Goal: Contribute content

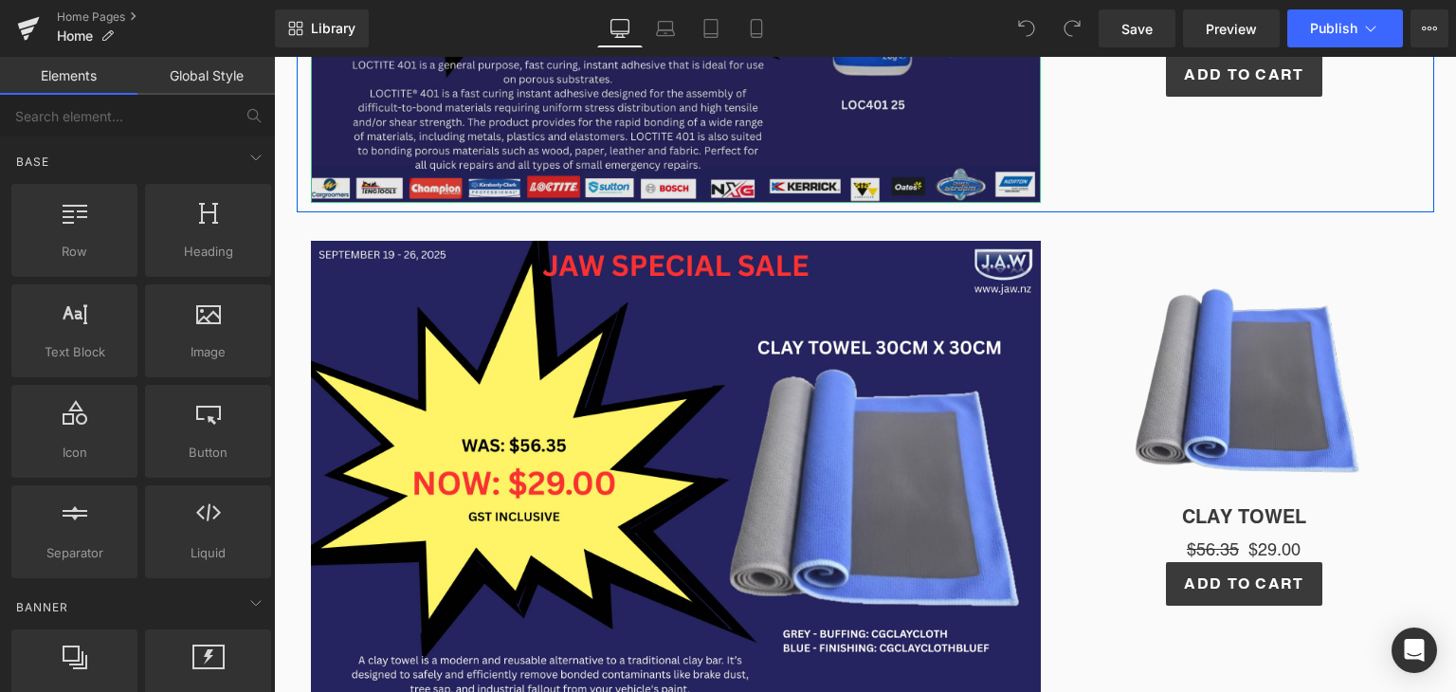
scroll to position [819, 0]
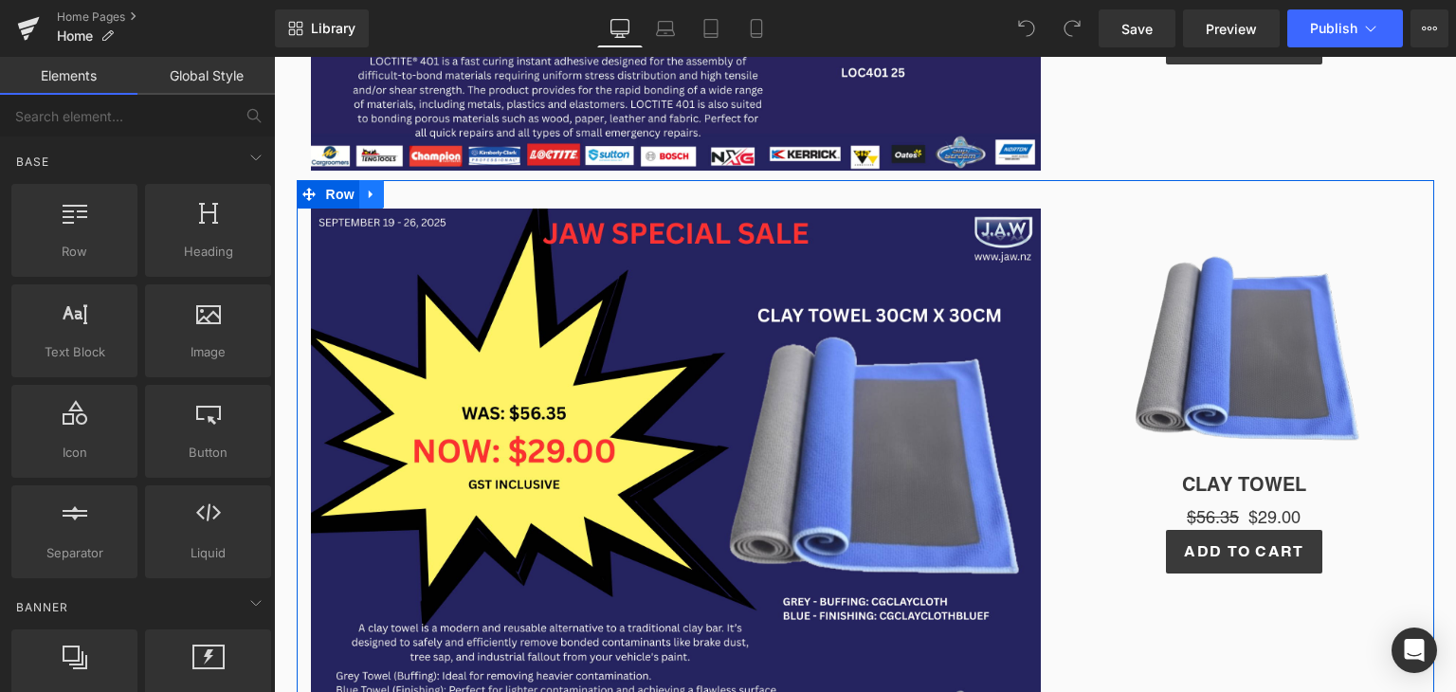
click at [365, 195] on icon at bounding box center [371, 195] width 13 height 14
click at [414, 194] on icon at bounding box center [420, 194] width 13 height 13
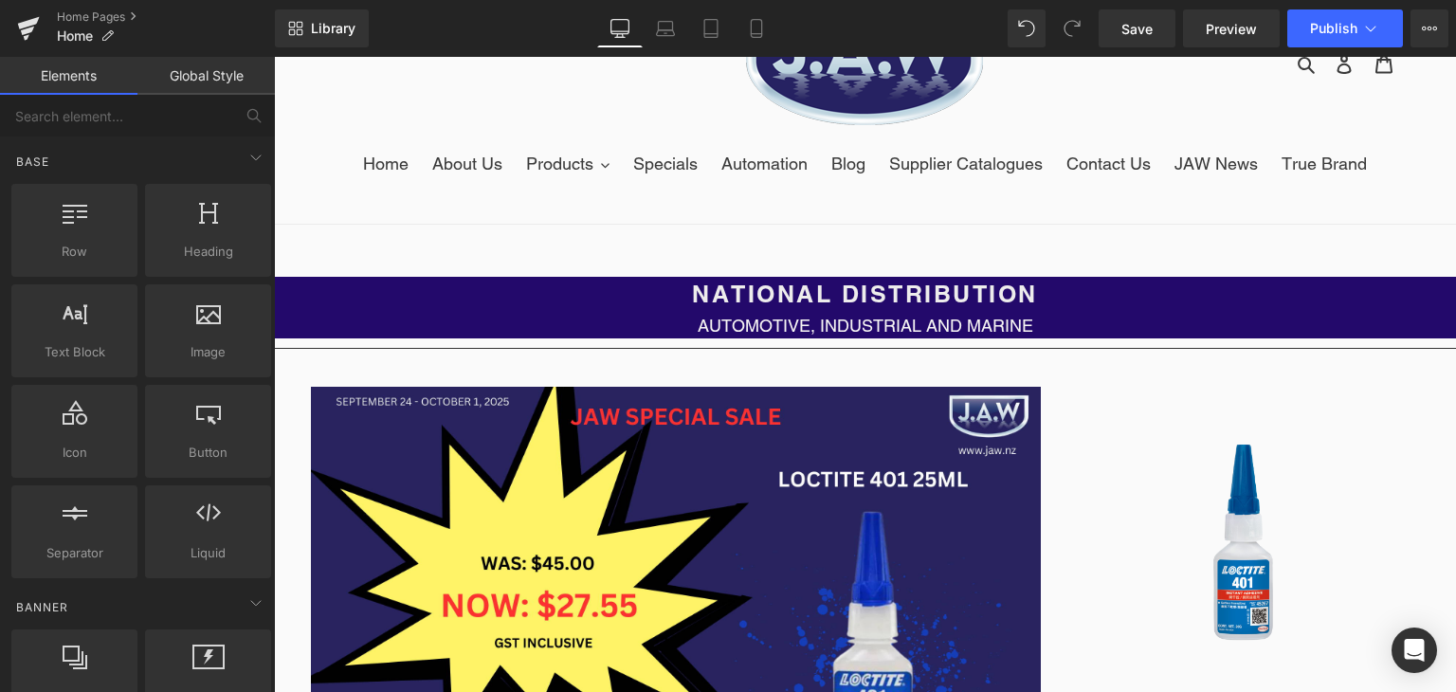
scroll to position [78, 0]
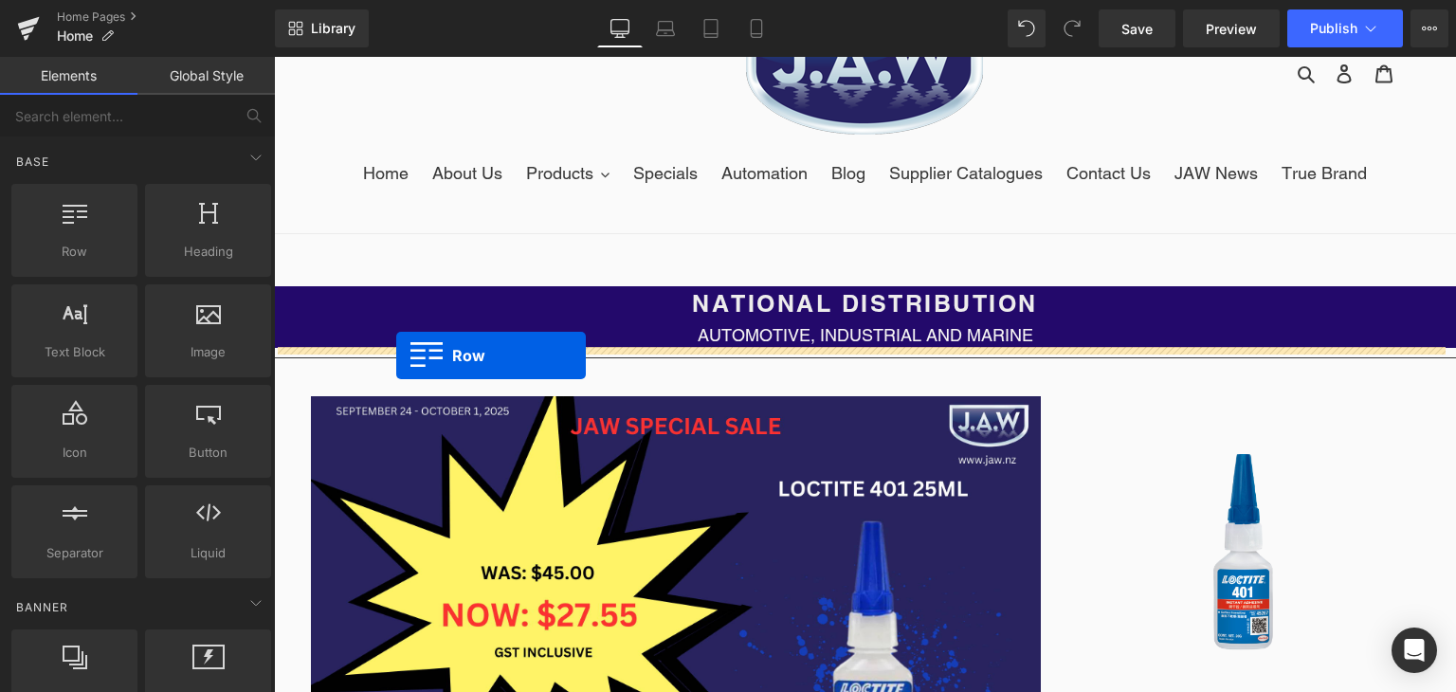
drag, startPoint x: 350, startPoint y: 285, endPoint x: 396, endPoint y: 356, distance: 84.2
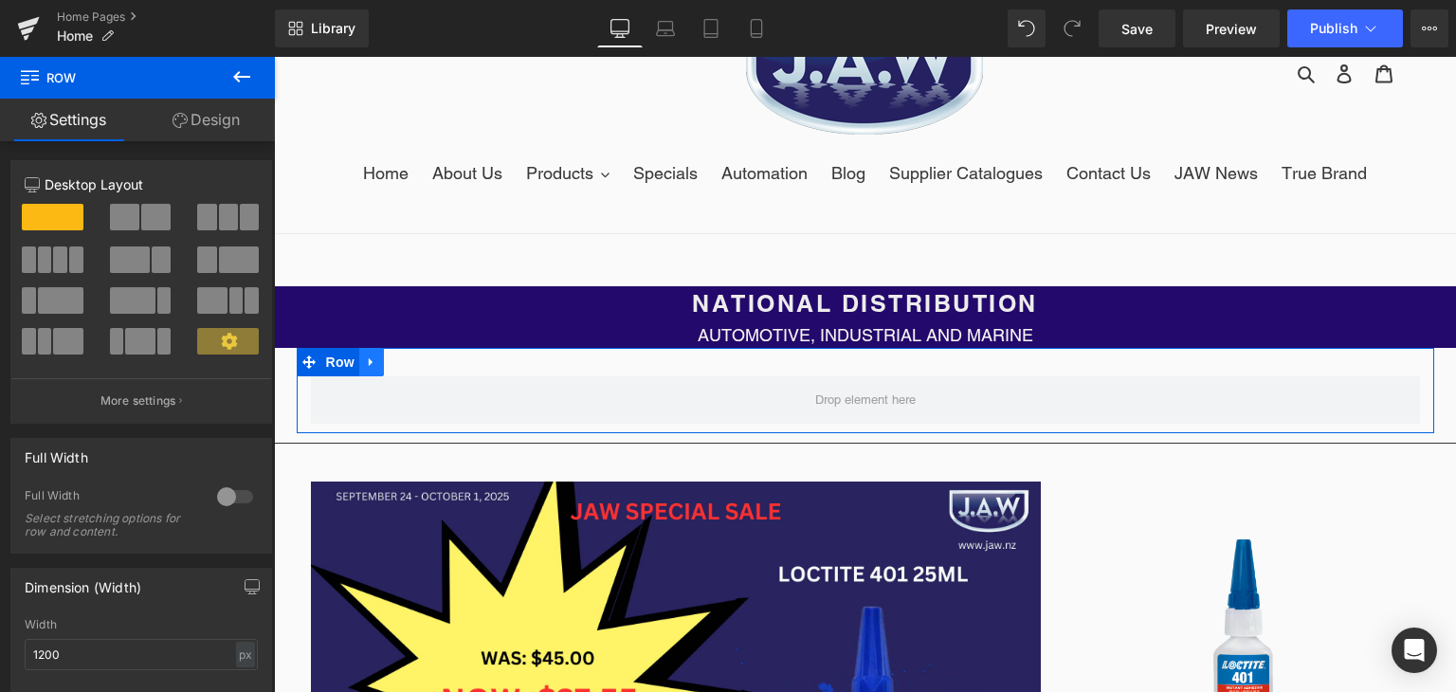
click at [369, 363] on icon at bounding box center [371, 361] width 4 height 9
click at [414, 363] on icon at bounding box center [420, 362] width 13 height 13
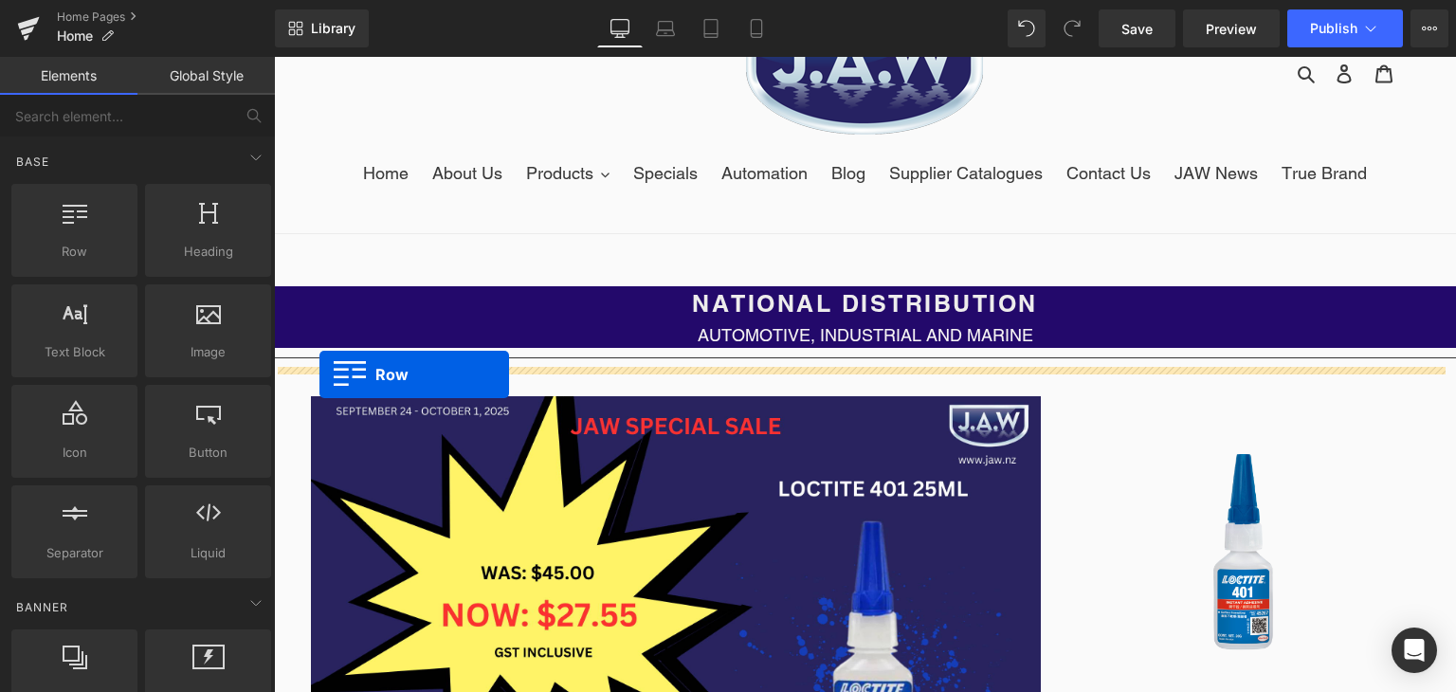
drag, startPoint x: 361, startPoint y: 306, endPoint x: 321, endPoint y: 375, distance: 79.0
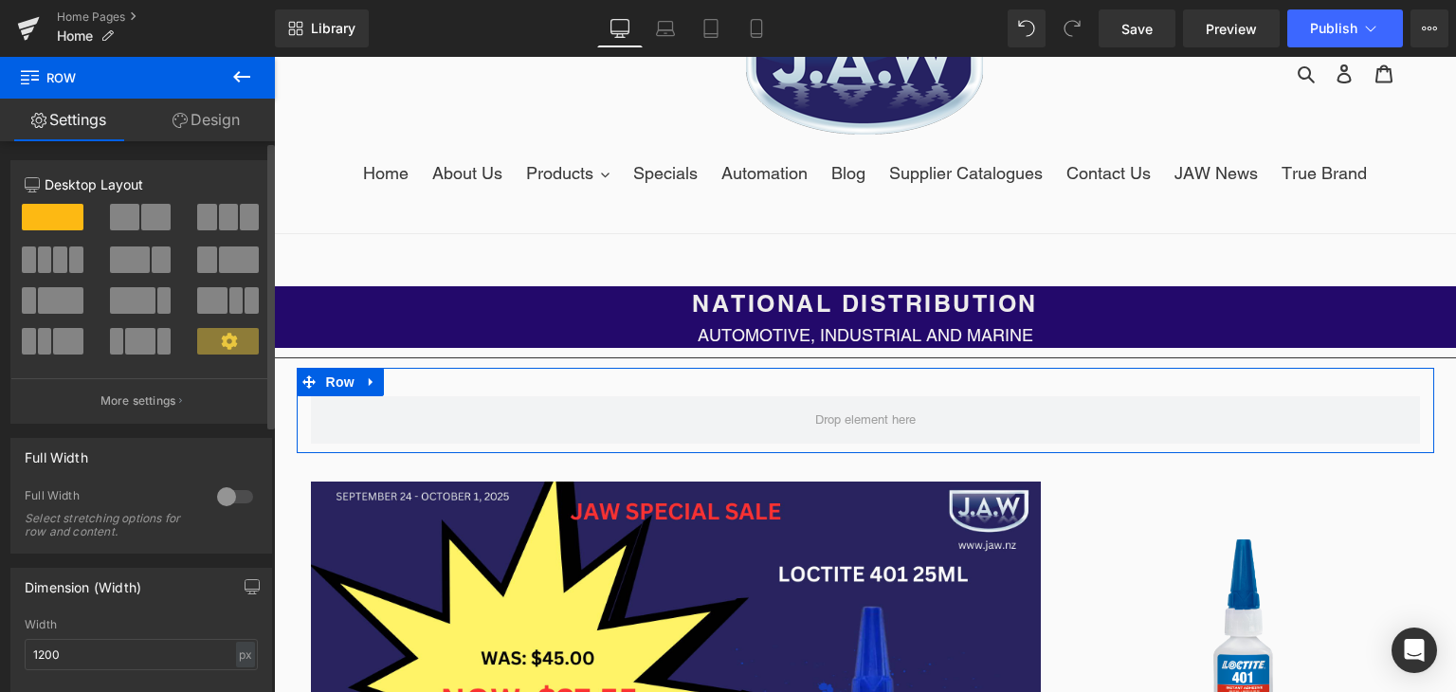
click at [152, 262] on span at bounding box center [161, 260] width 19 height 27
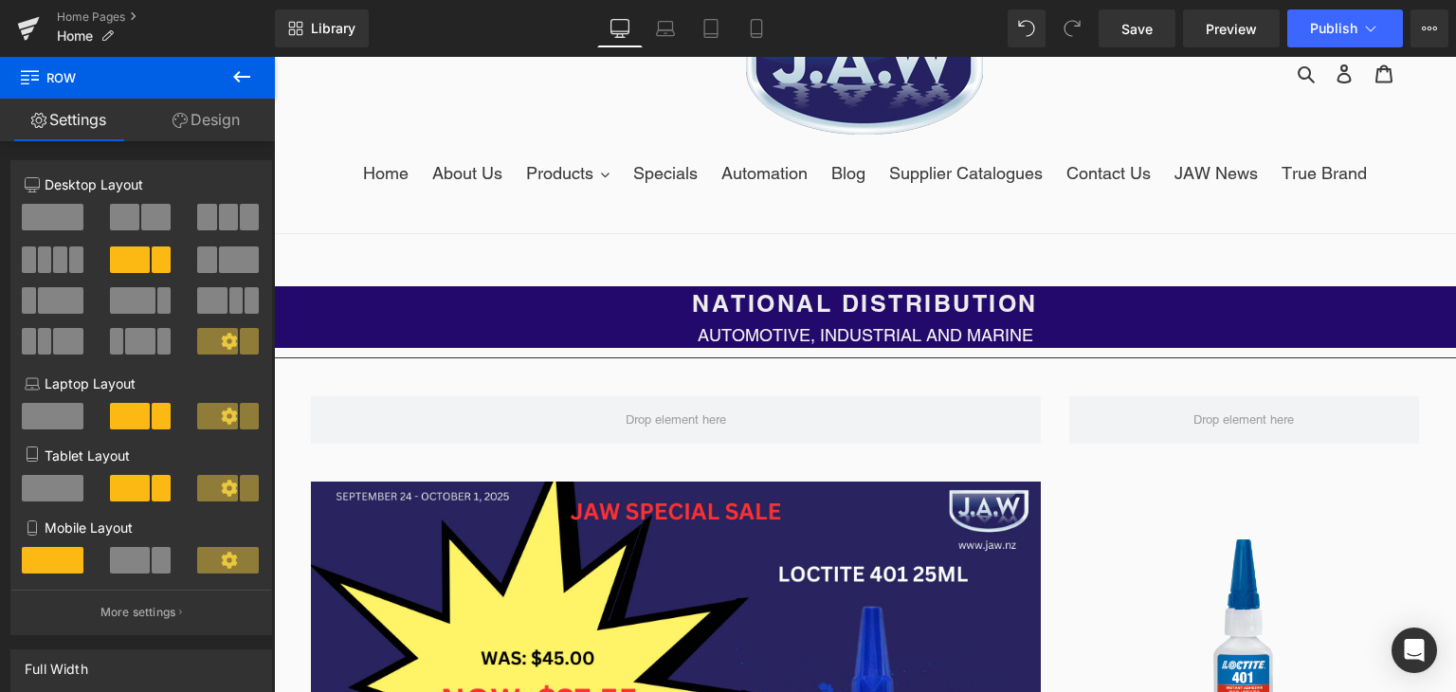
click at [239, 77] on icon at bounding box center [241, 76] width 17 height 11
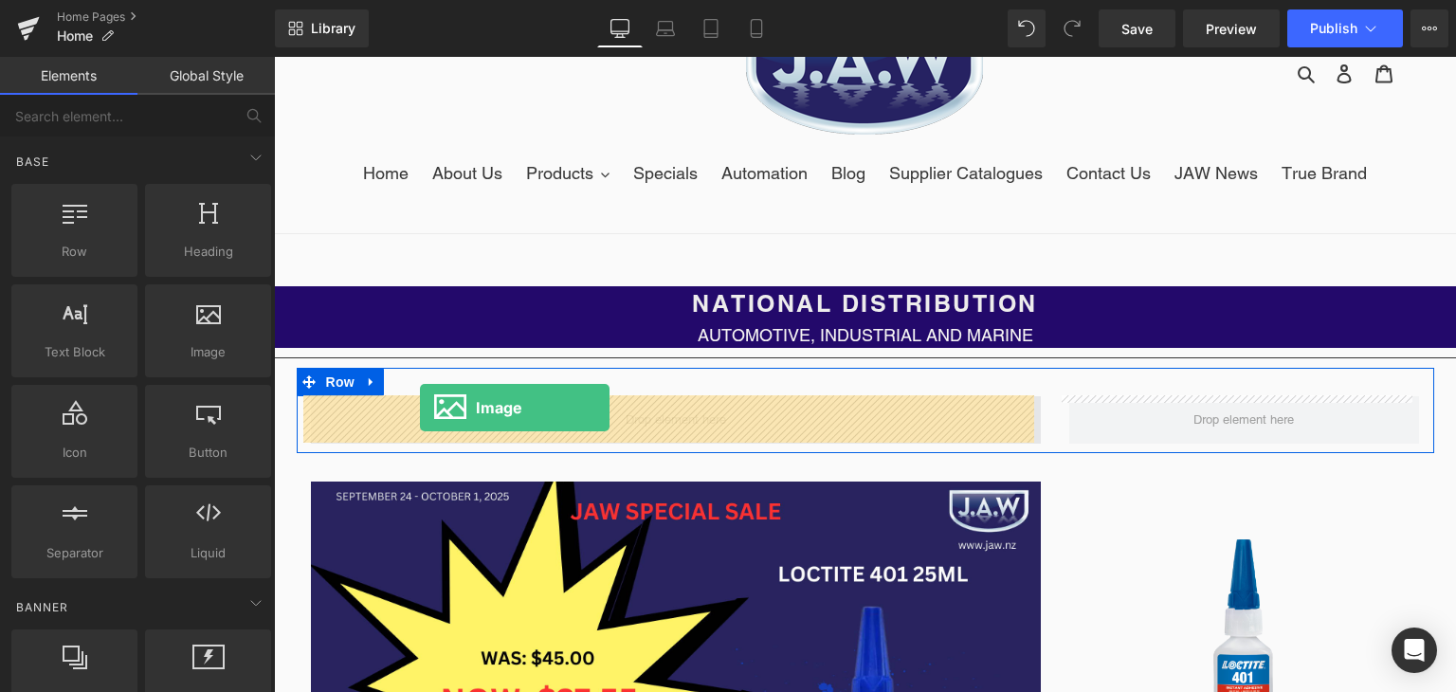
drag, startPoint x: 479, startPoint y: 396, endPoint x: 420, endPoint y: 407, distance: 59.7
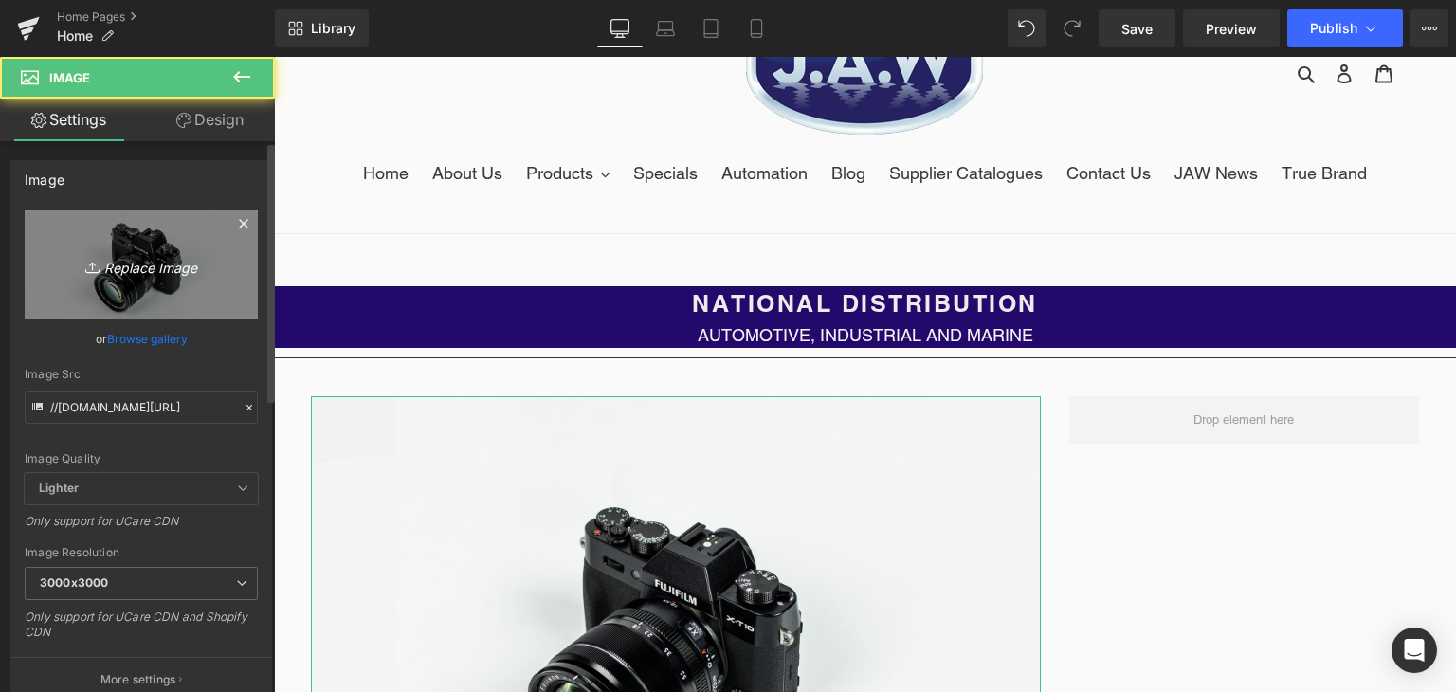
click at [155, 286] on link "Replace Image" at bounding box center [141, 265] width 233 height 109
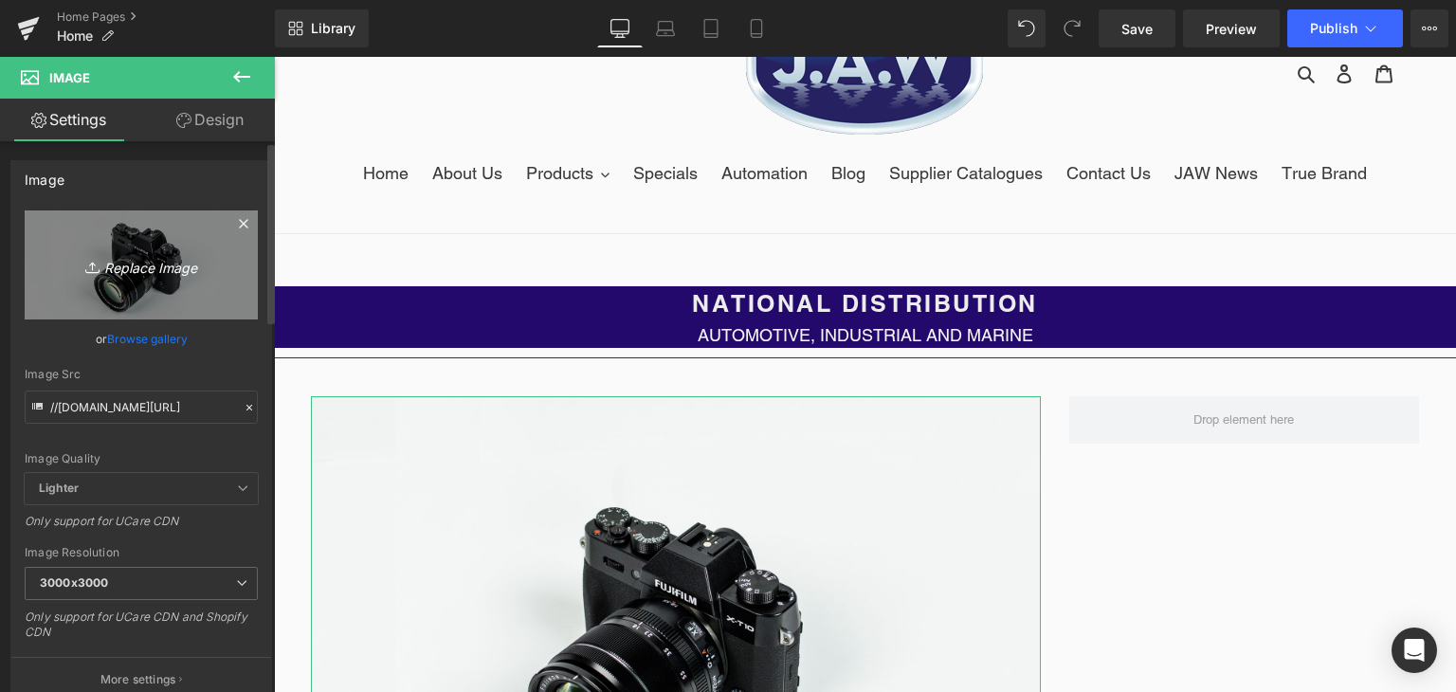
type input "C:\fakepath\DEMINERALISED WATER 10L (1).png"
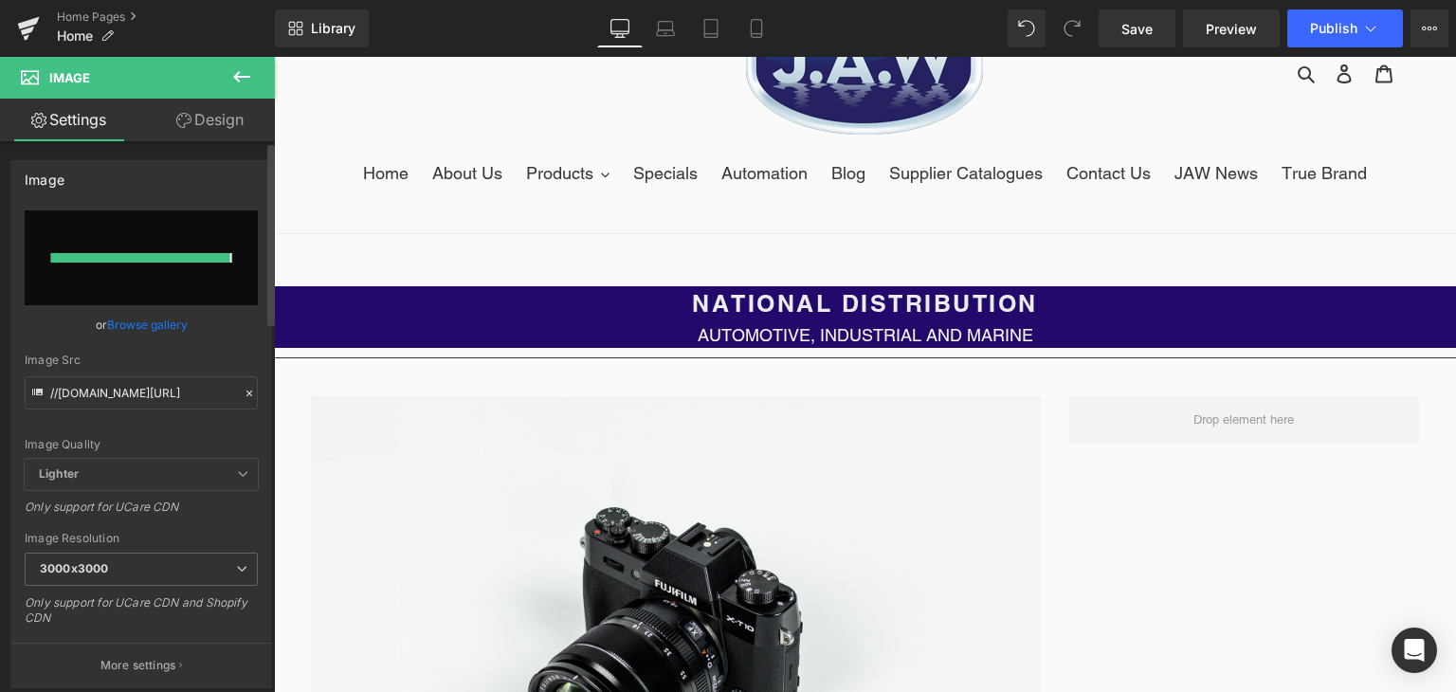
type input "[URL][DOMAIN_NAME]"
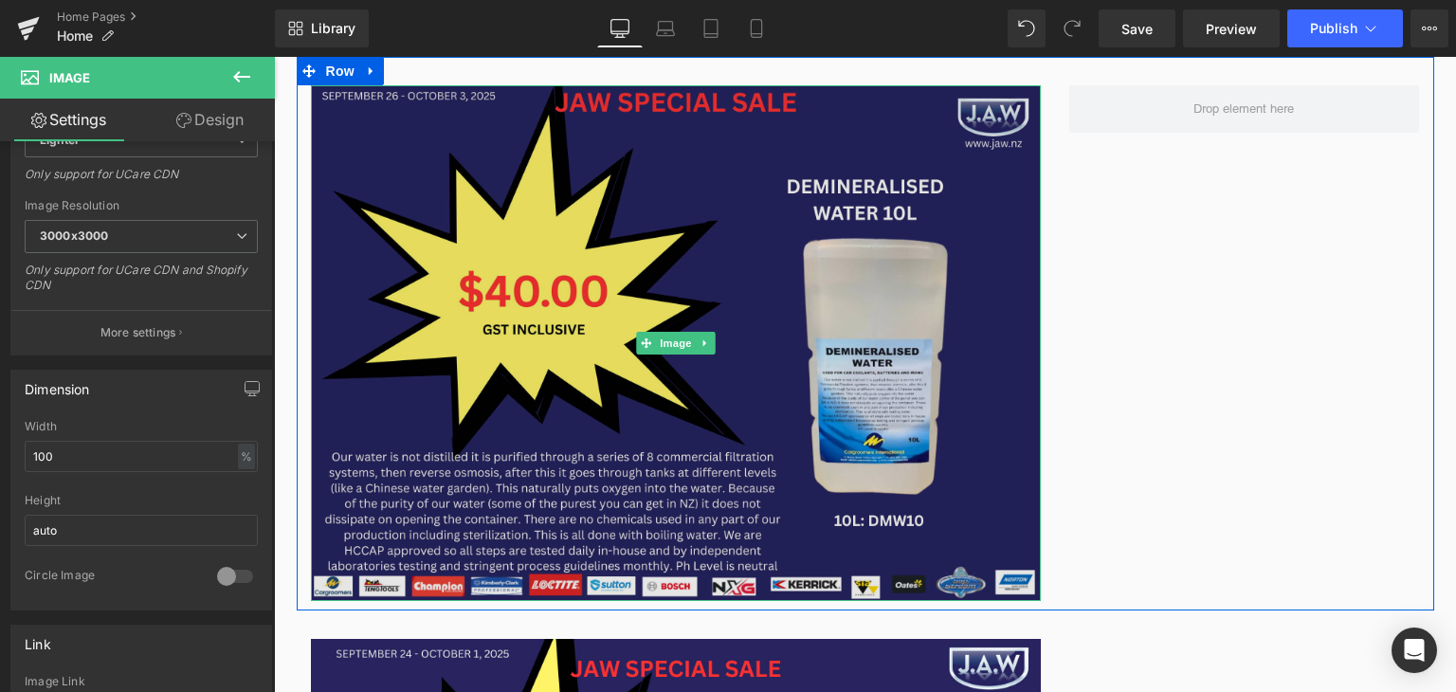
scroll to position [391, 0]
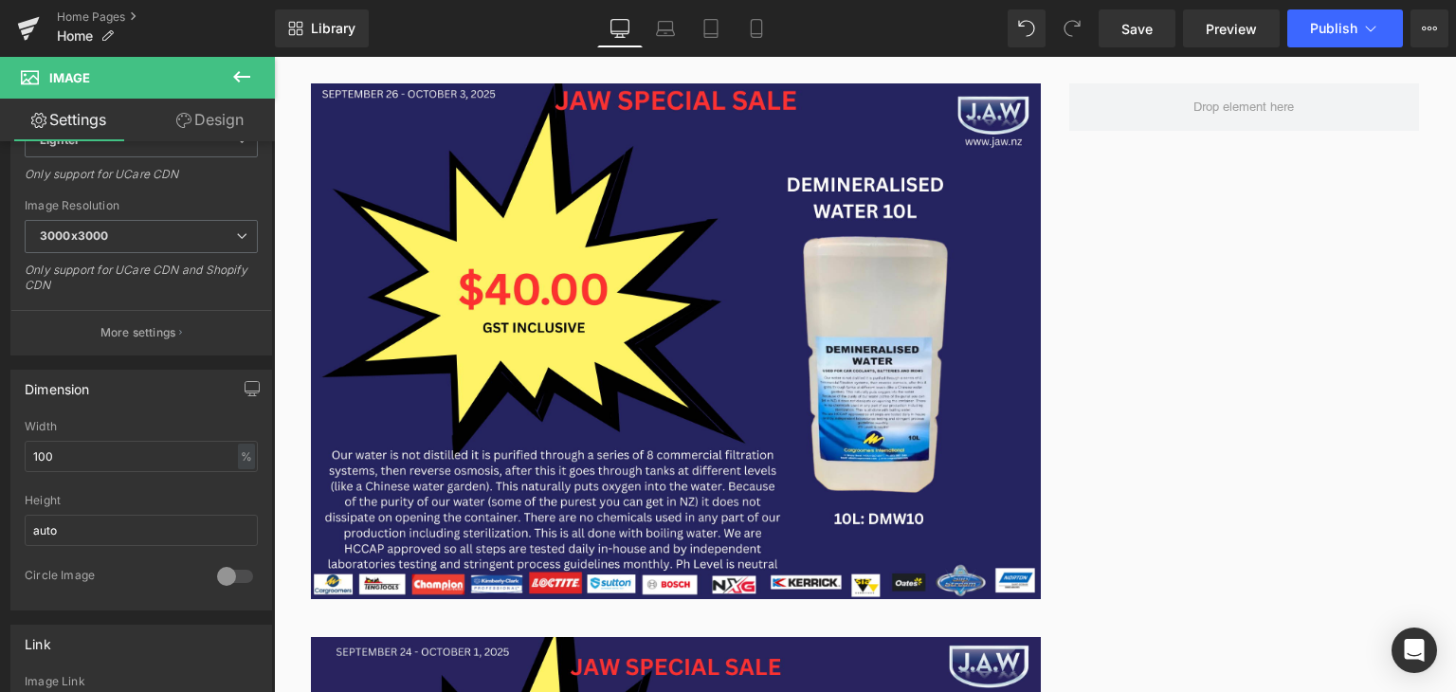
click at [238, 71] on icon at bounding box center [241, 76] width 23 height 23
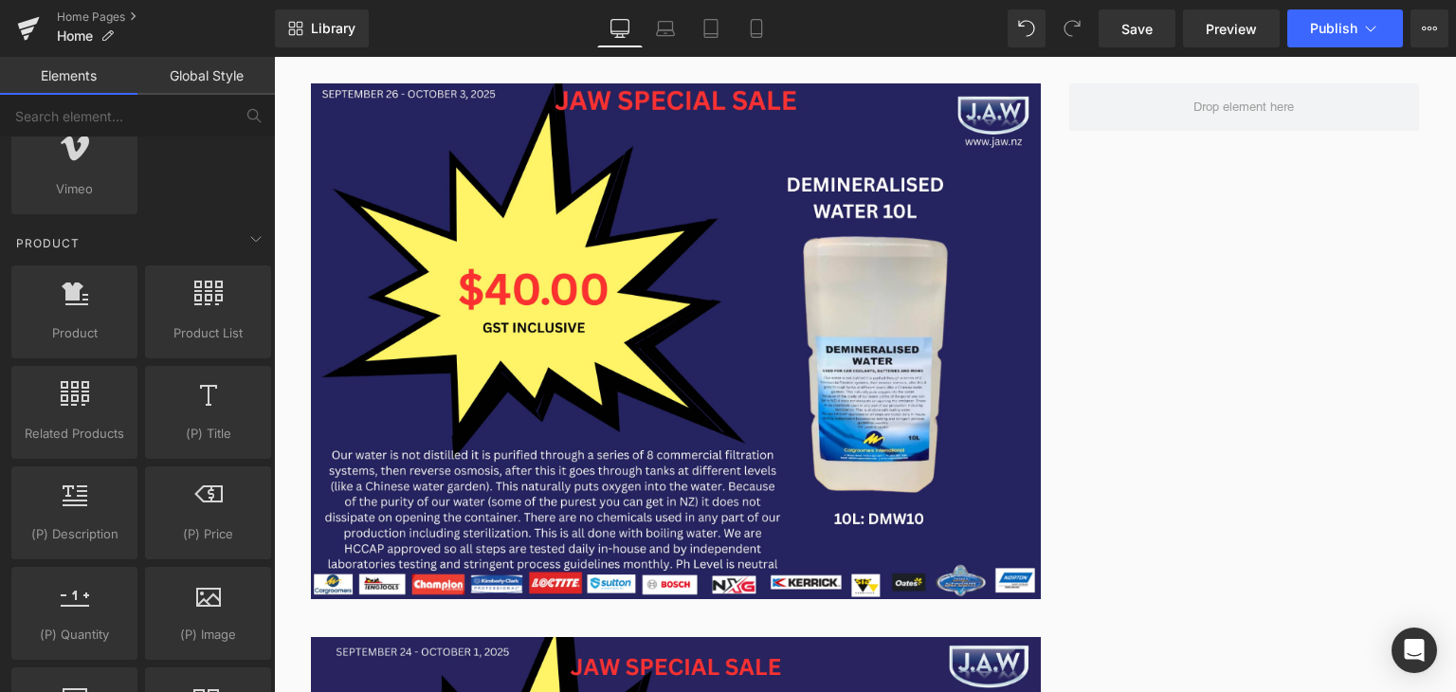
scroll to position [1434, 0]
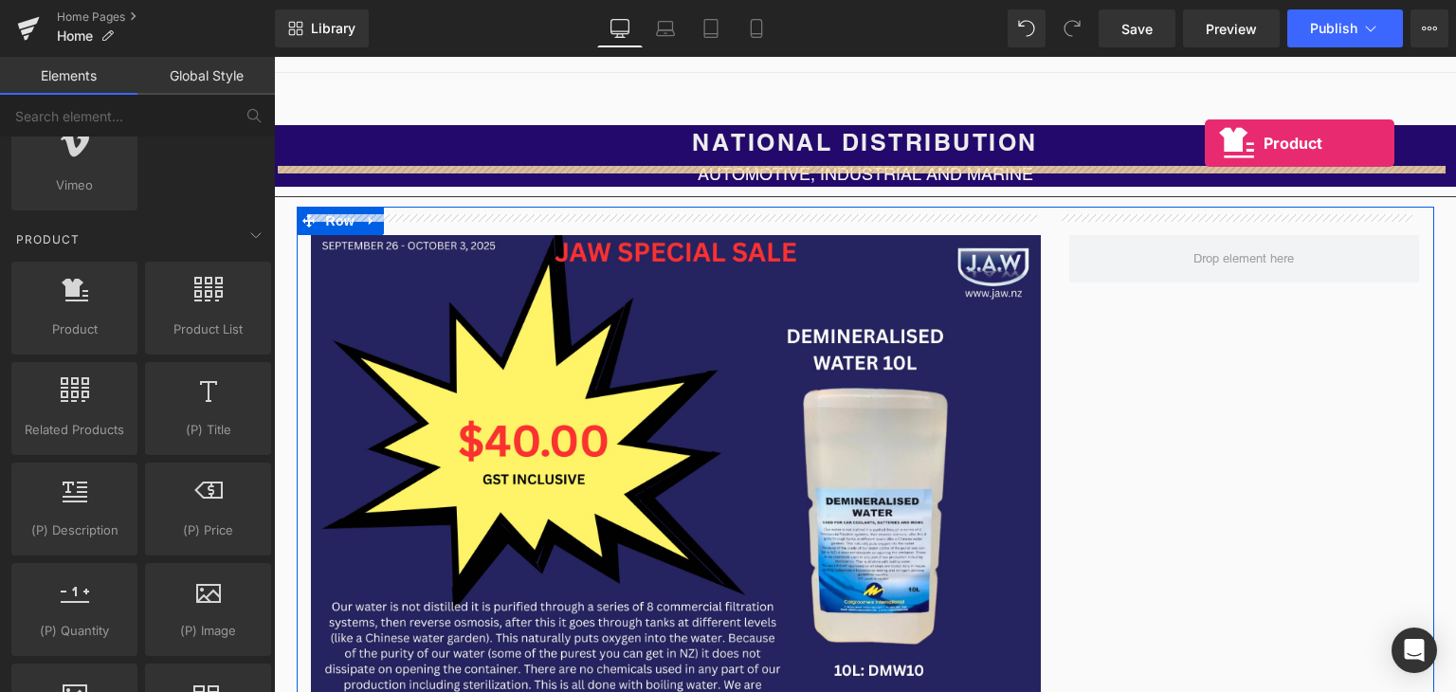
drag, startPoint x: 345, startPoint y: 371, endPoint x: 1202, endPoint y: 125, distance: 891.7
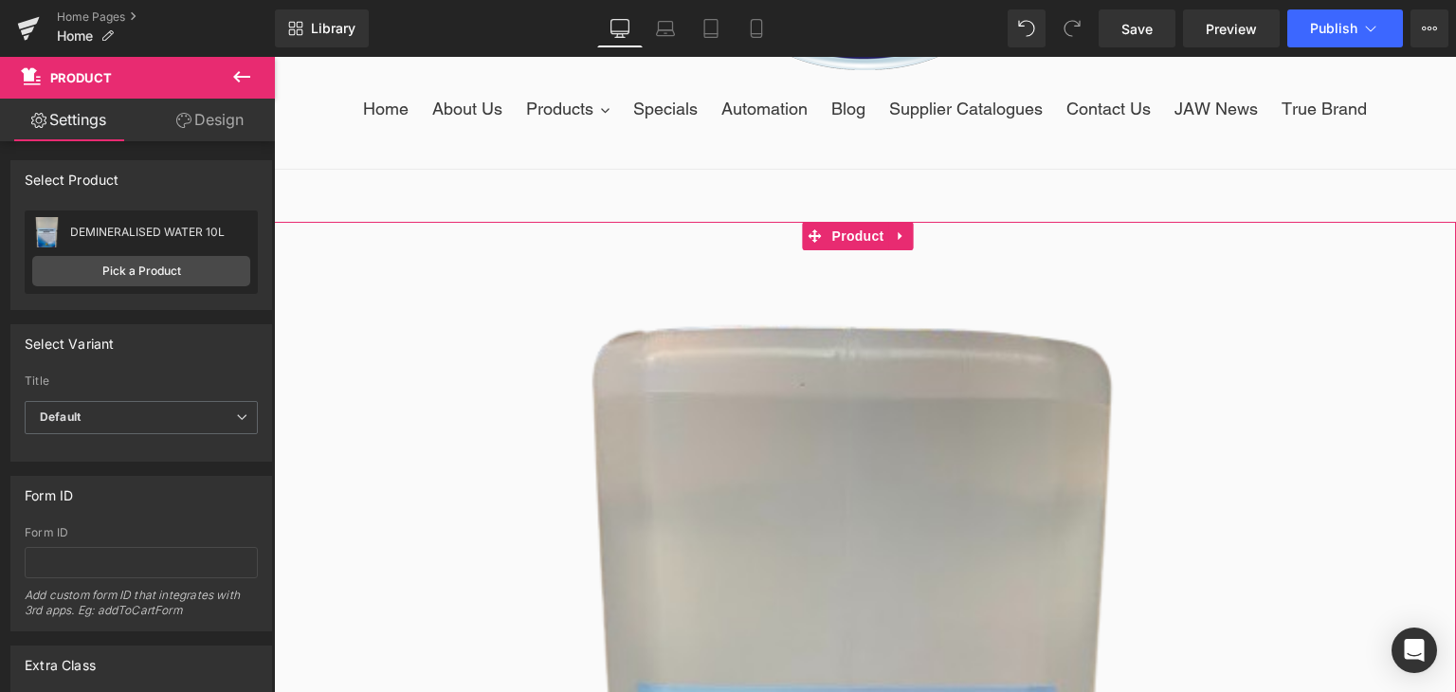
scroll to position [140, 0]
click at [889, 232] on link at bounding box center [901, 238] width 25 height 28
click at [902, 239] on link at bounding box center [914, 238] width 25 height 28
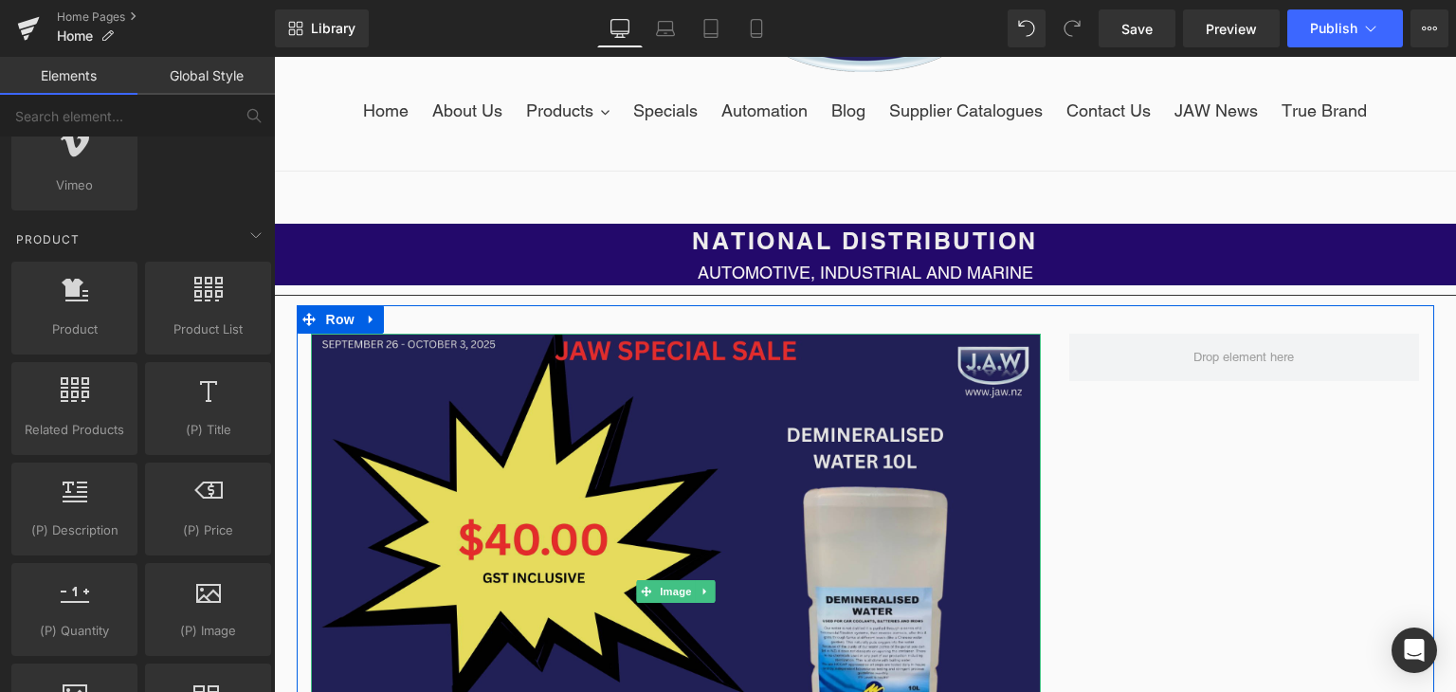
scroll to position [292, 0]
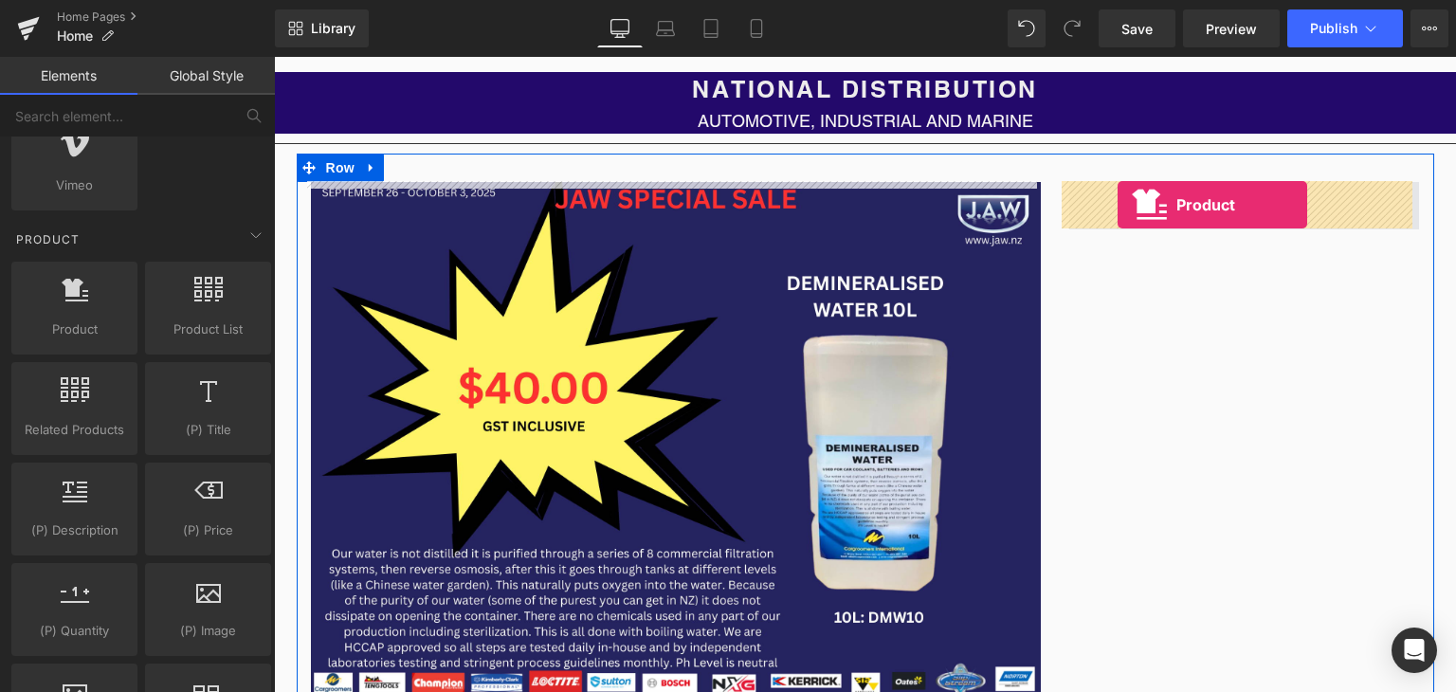
drag, startPoint x: 340, startPoint y: 372, endPoint x: 1119, endPoint y: 207, distance: 795.8
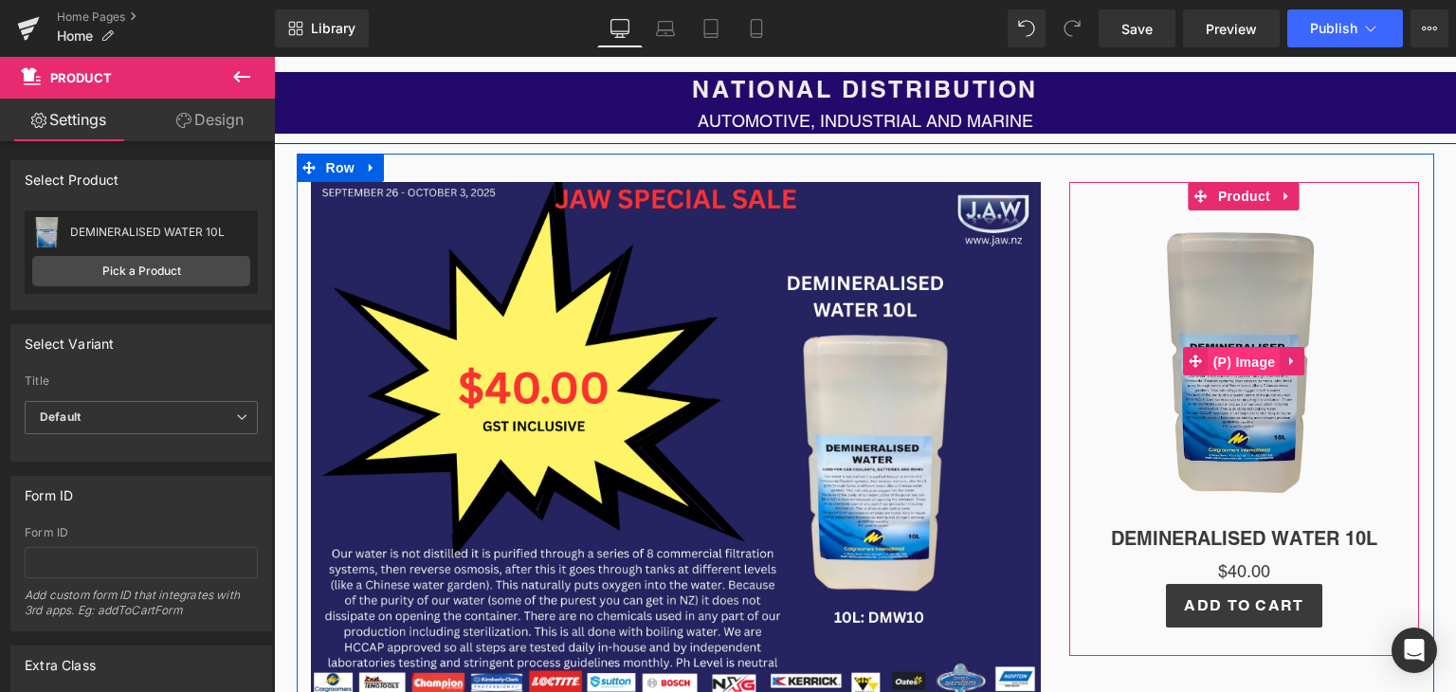
click at [1246, 367] on span "(P) Image" at bounding box center [1245, 362] width 72 height 28
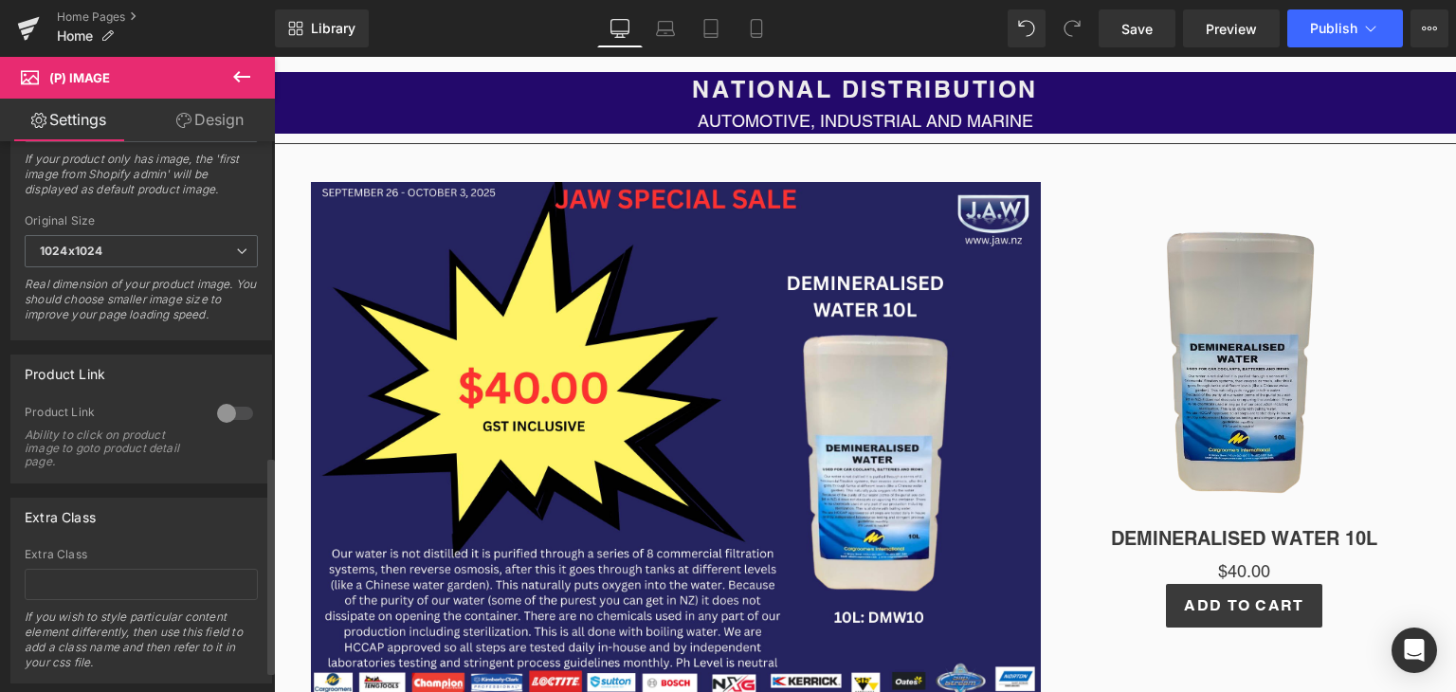
scroll to position [796, 0]
click at [228, 428] on div at bounding box center [235, 412] width 46 height 30
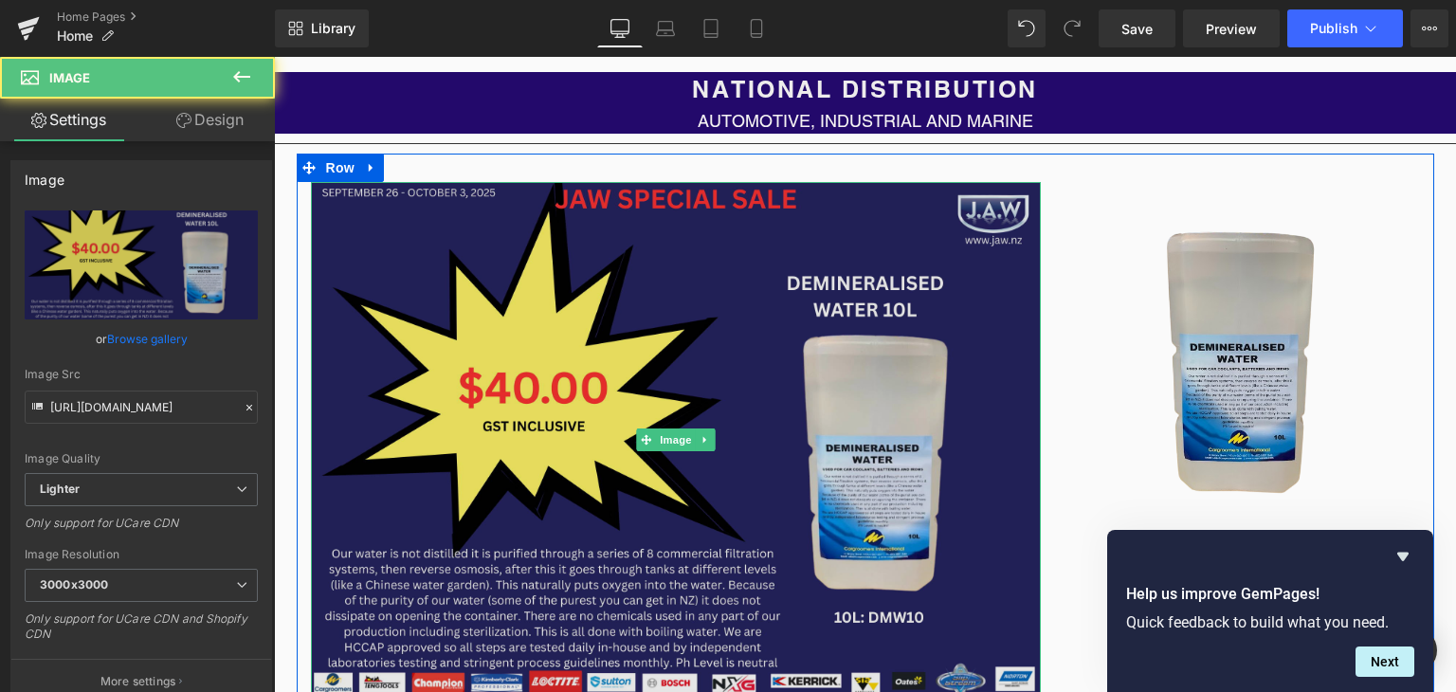
click at [1015, 355] on img at bounding box center [676, 440] width 730 height 516
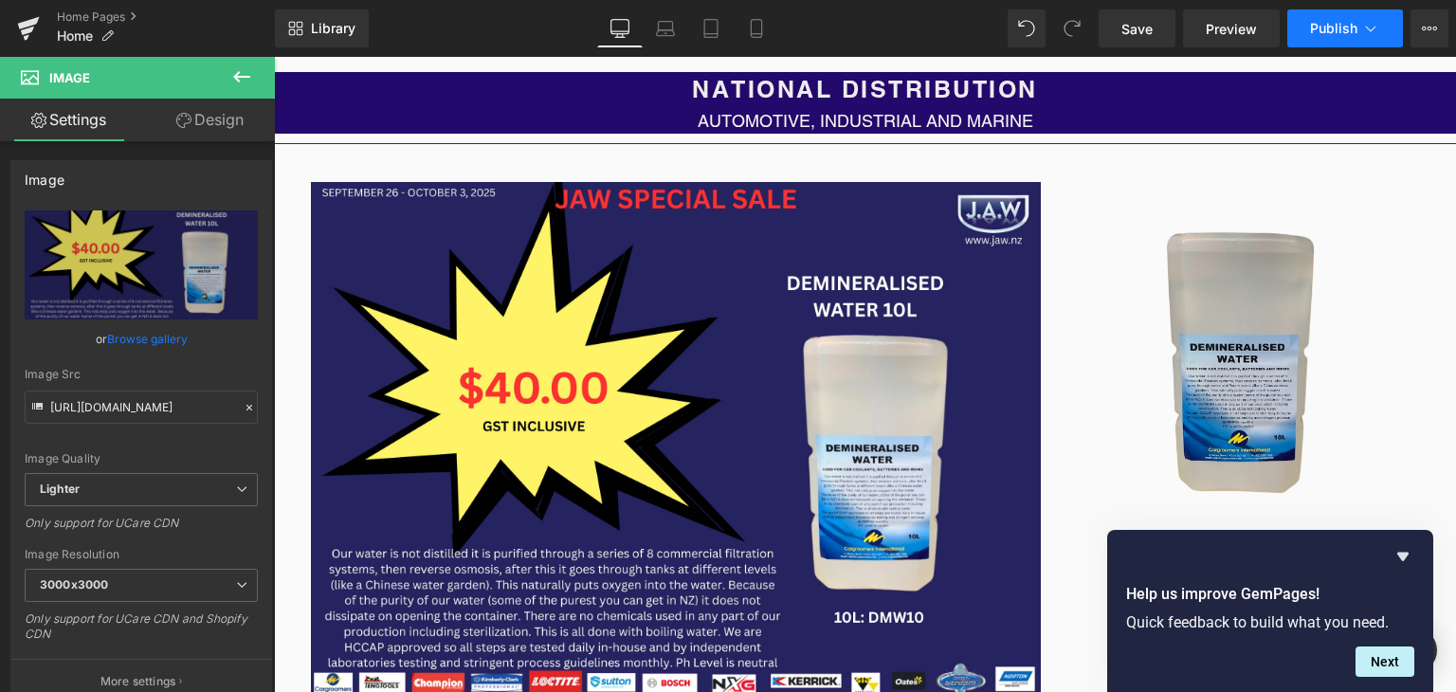
click at [1325, 13] on button "Publish" at bounding box center [1346, 28] width 116 height 38
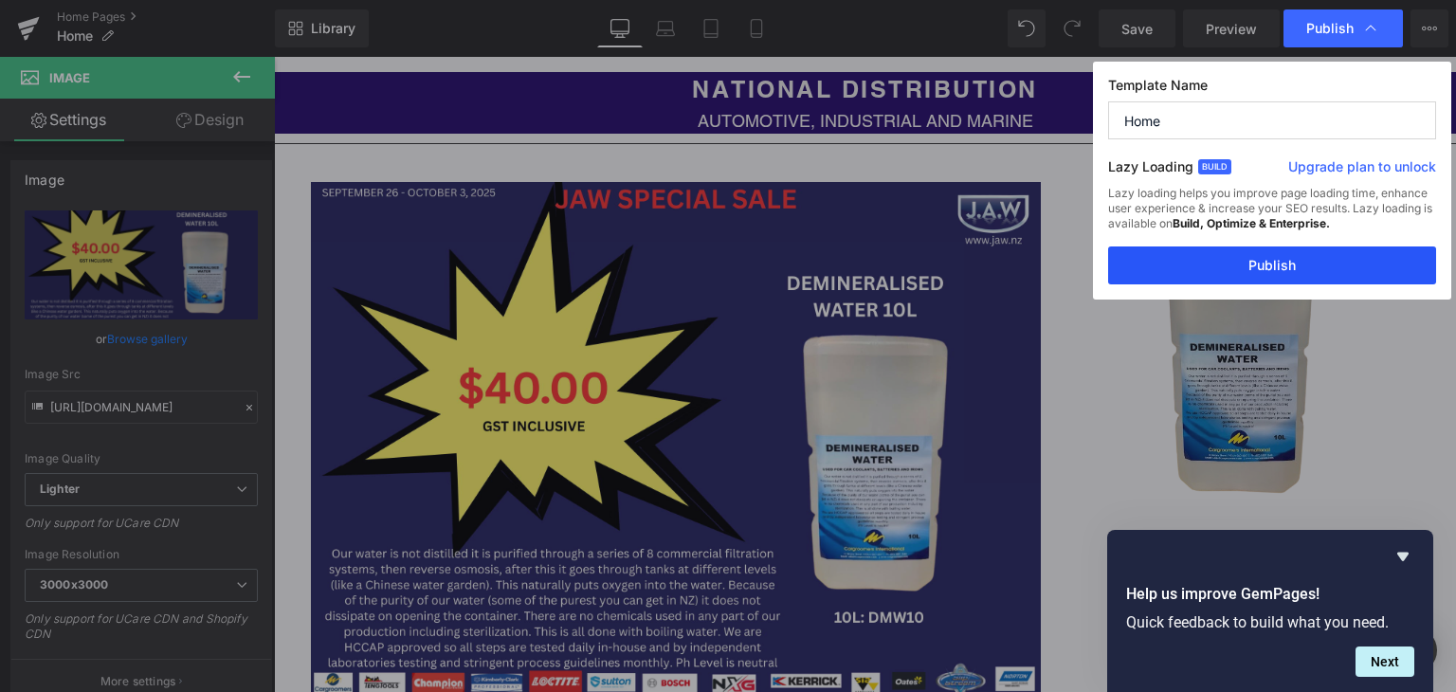
click at [1258, 255] on button "Publish" at bounding box center [1272, 266] width 328 height 38
